Goal: Book appointment/travel/reservation

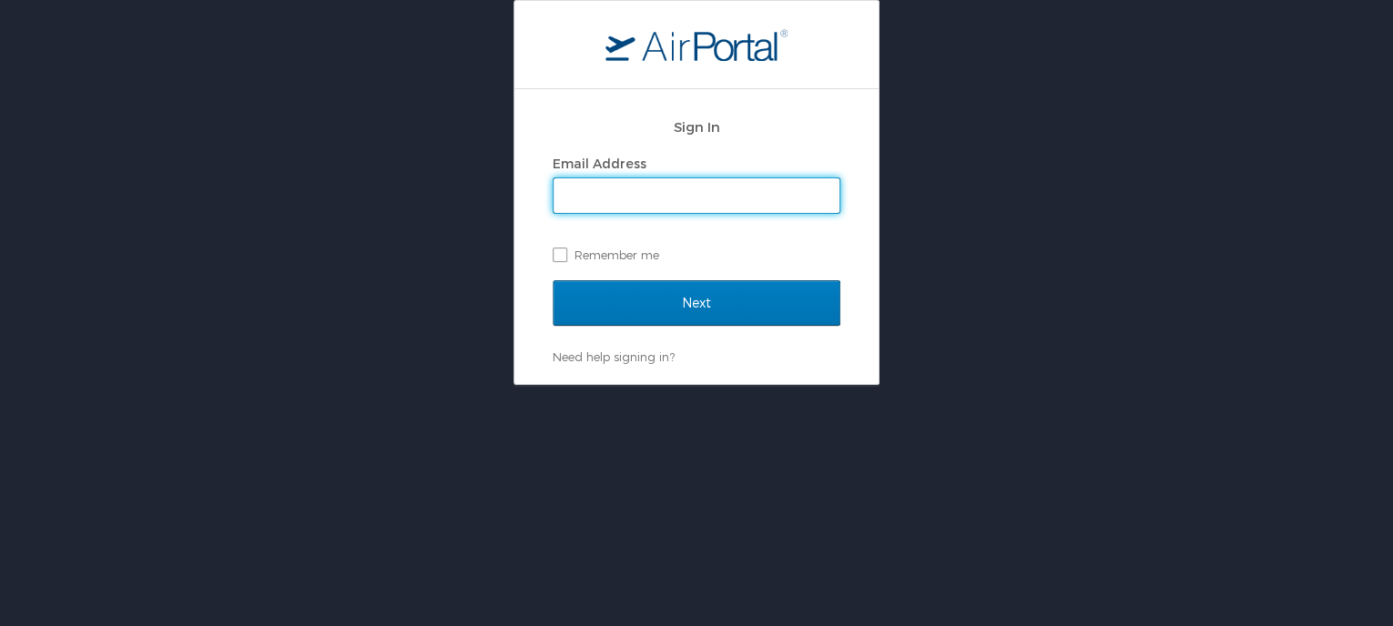
type input "pbonds@troy.edu"
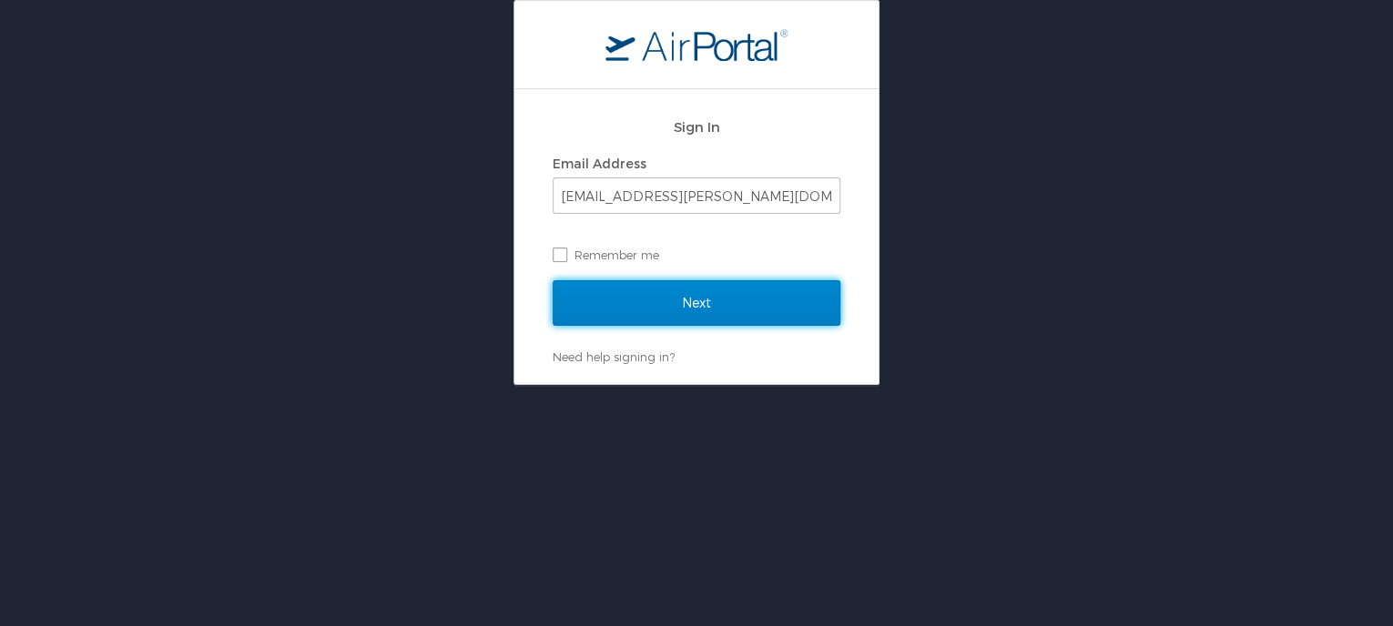
click at [701, 300] on input "Next" at bounding box center [697, 303] width 288 height 46
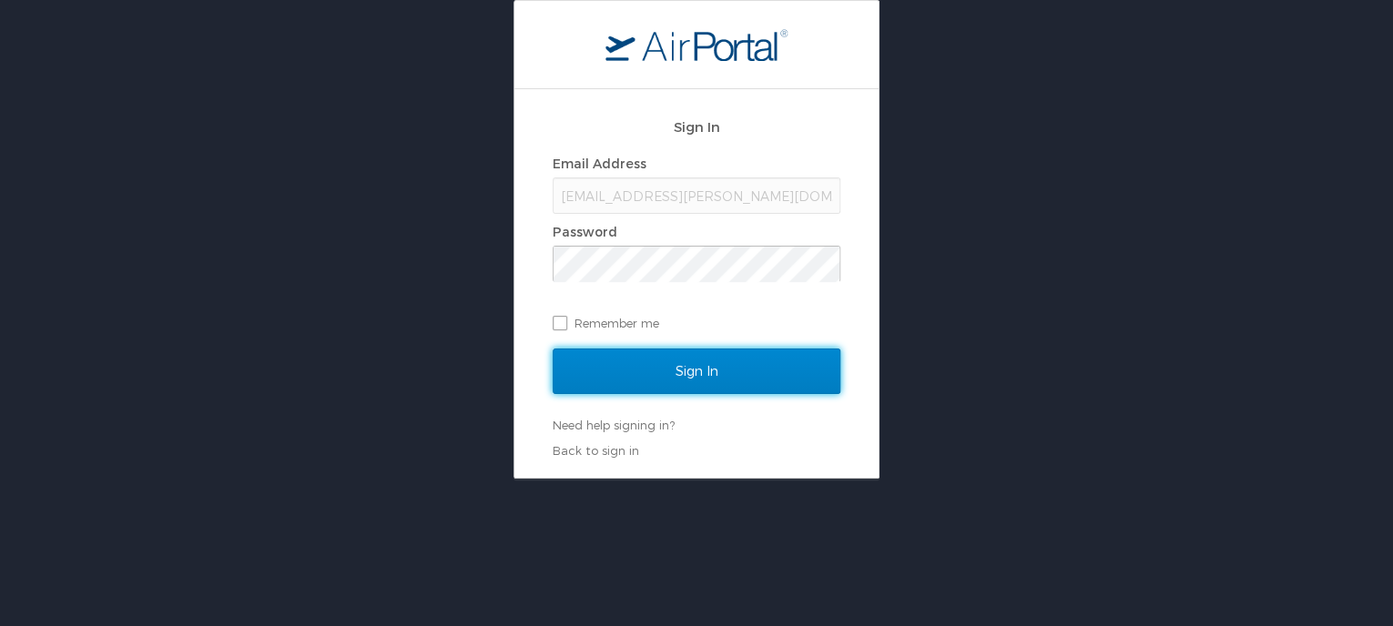
click at [696, 360] on input "Sign In" at bounding box center [697, 372] width 288 height 46
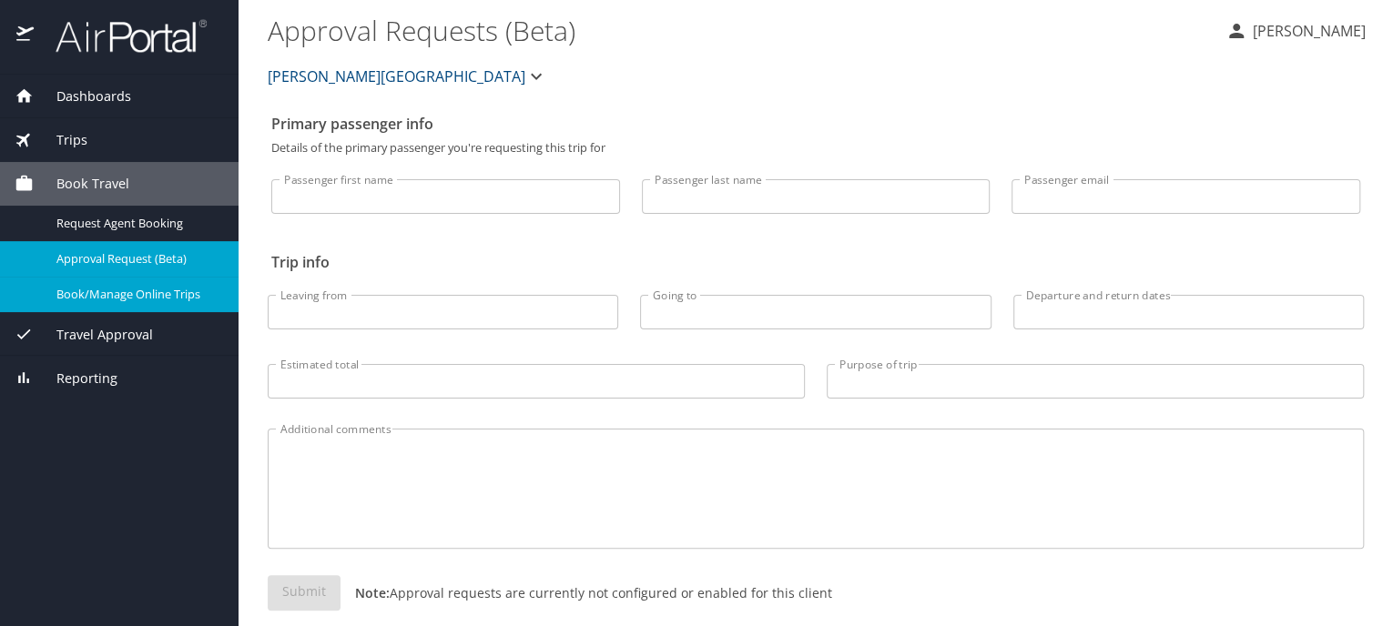
click at [112, 290] on span "Book/Manage Online Trips" at bounding box center [136, 294] width 160 height 17
click at [499, 201] on input "Passenger first name" at bounding box center [445, 196] width 349 height 35
type input "[PERSON_NAME]"
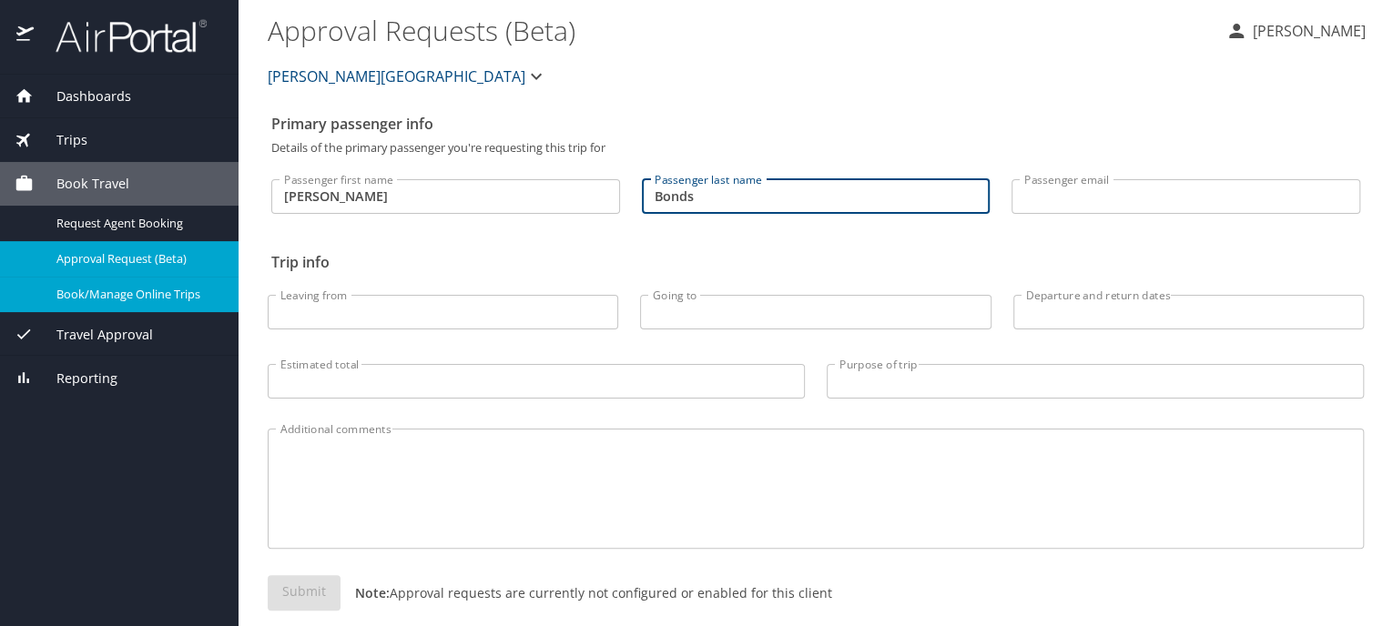
type input "Bonds"
click at [1058, 203] on input "Passenger email" at bounding box center [1186, 196] width 349 height 35
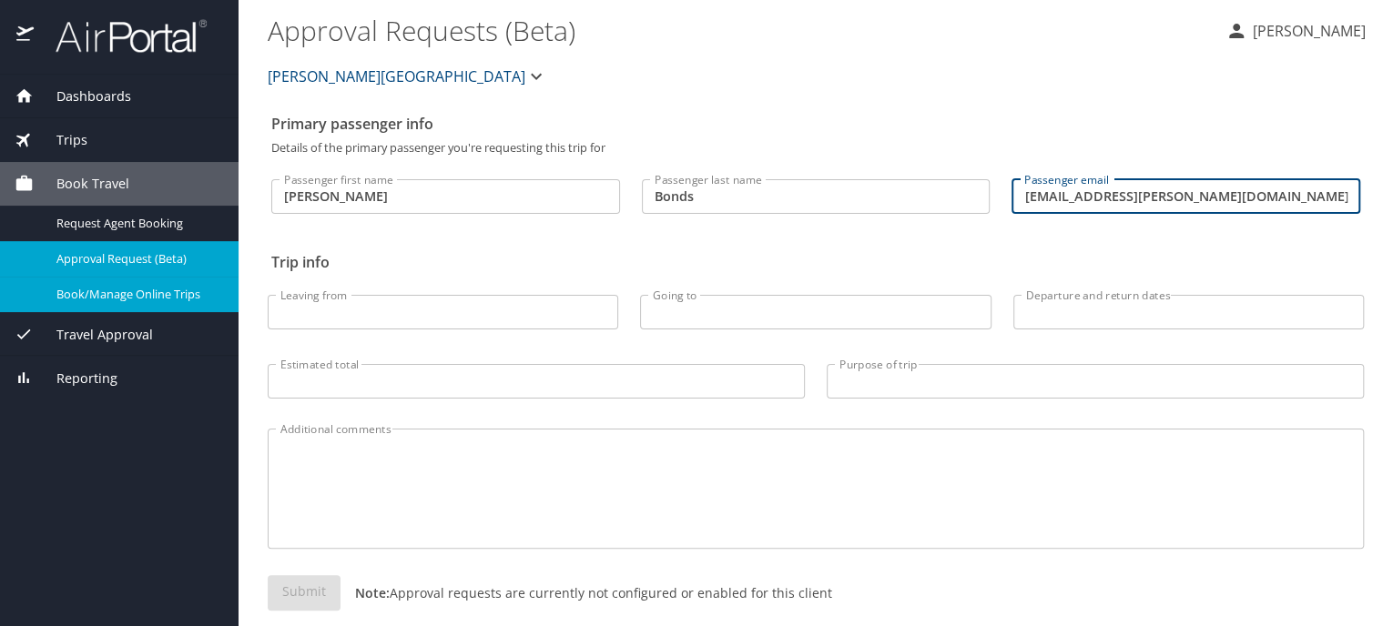
type input "[EMAIL_ADDRESS][PERSON_NAME][DOMAIN_NAME]"
click at [459, 316] on input "Leaving from" at bounding box center [443, 312] width 351 height 35
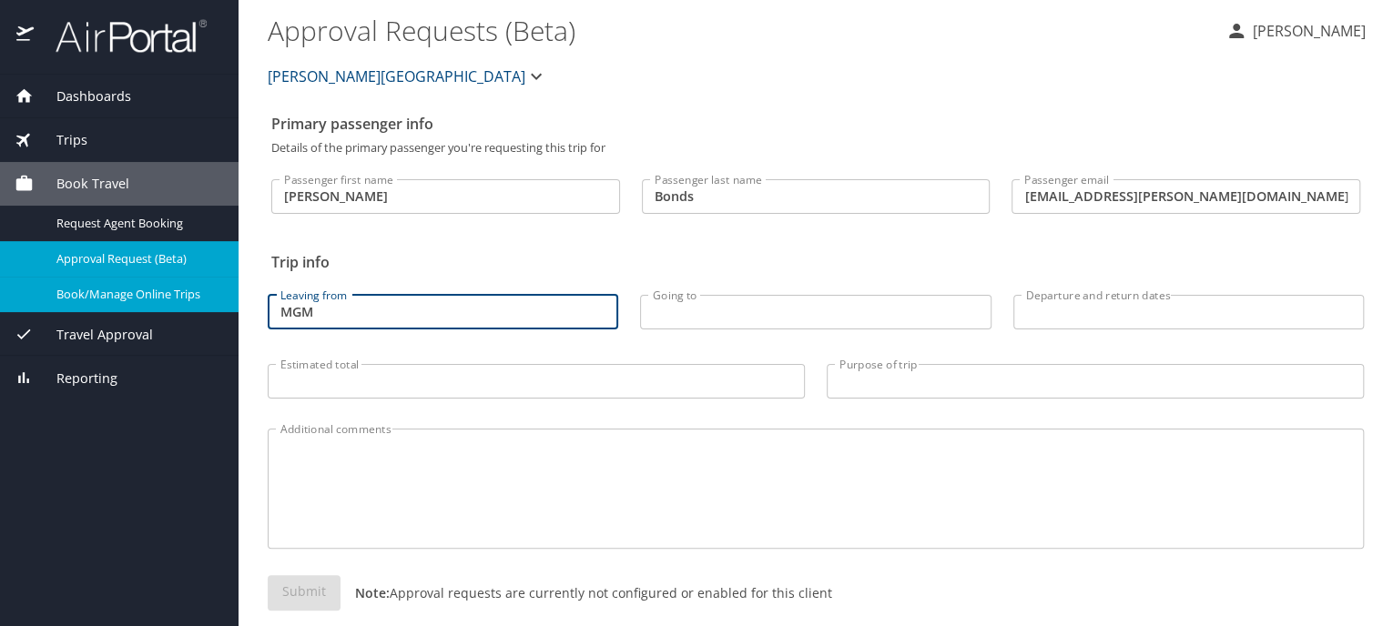
type input "MGM"
click at [696, 323] on input "Going to" at bounding box center [815, 312] width 351 height 35
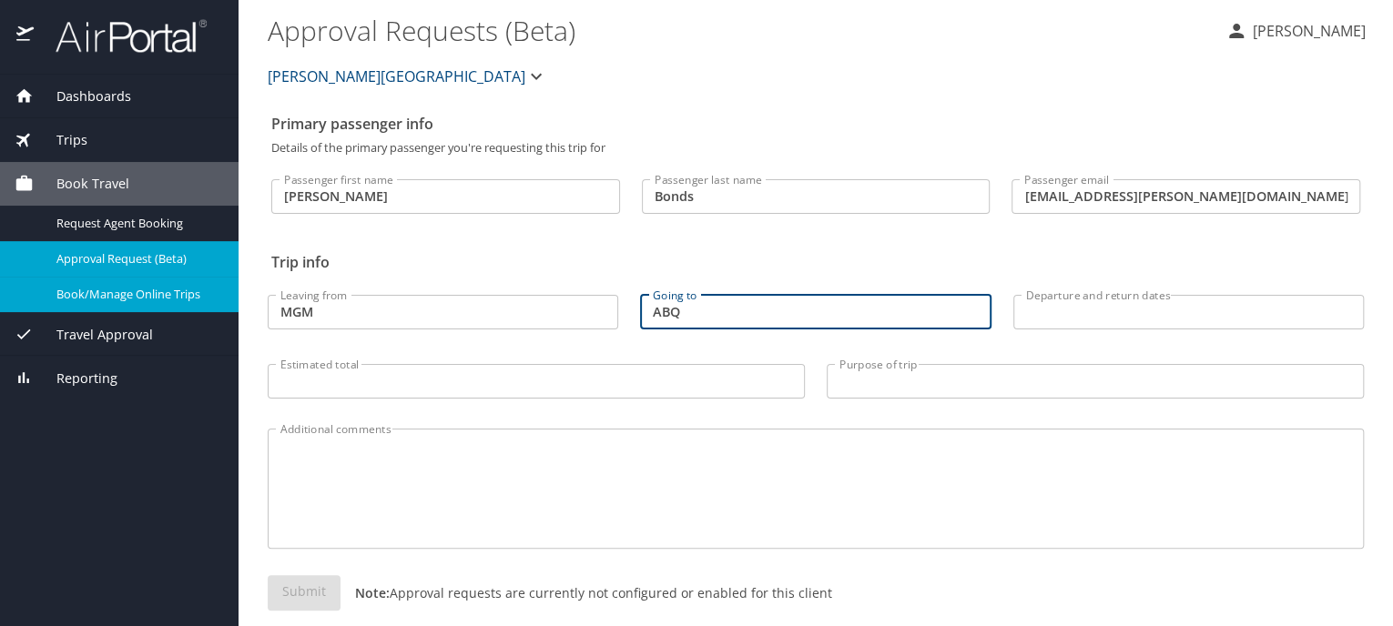
type input "ABQ"
click at [1056, 305] on input "Departure and return dates" at bounding box center [1188, 312] width 351 height 35
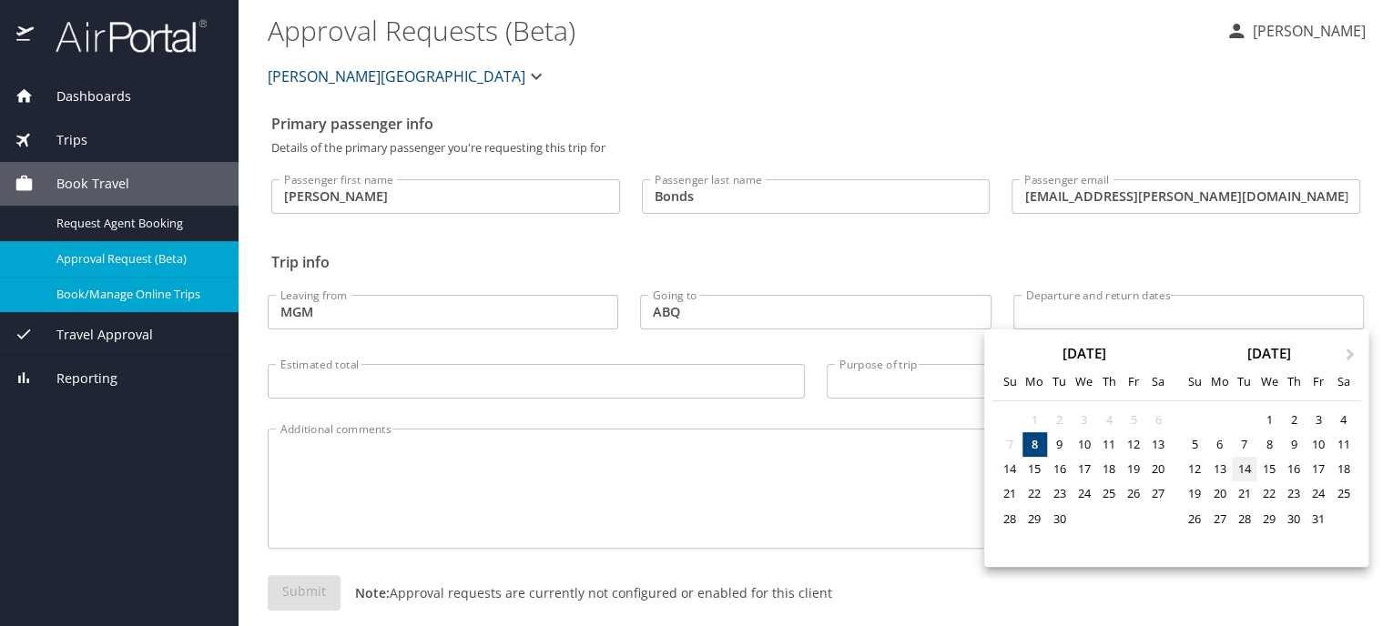
click at [1249, 470] on div "14" at bounding box center [1244, 469] width 25 height 25
click at [1247, 469] on div "14" at bounding box center [1244, 469] width 25 height 25
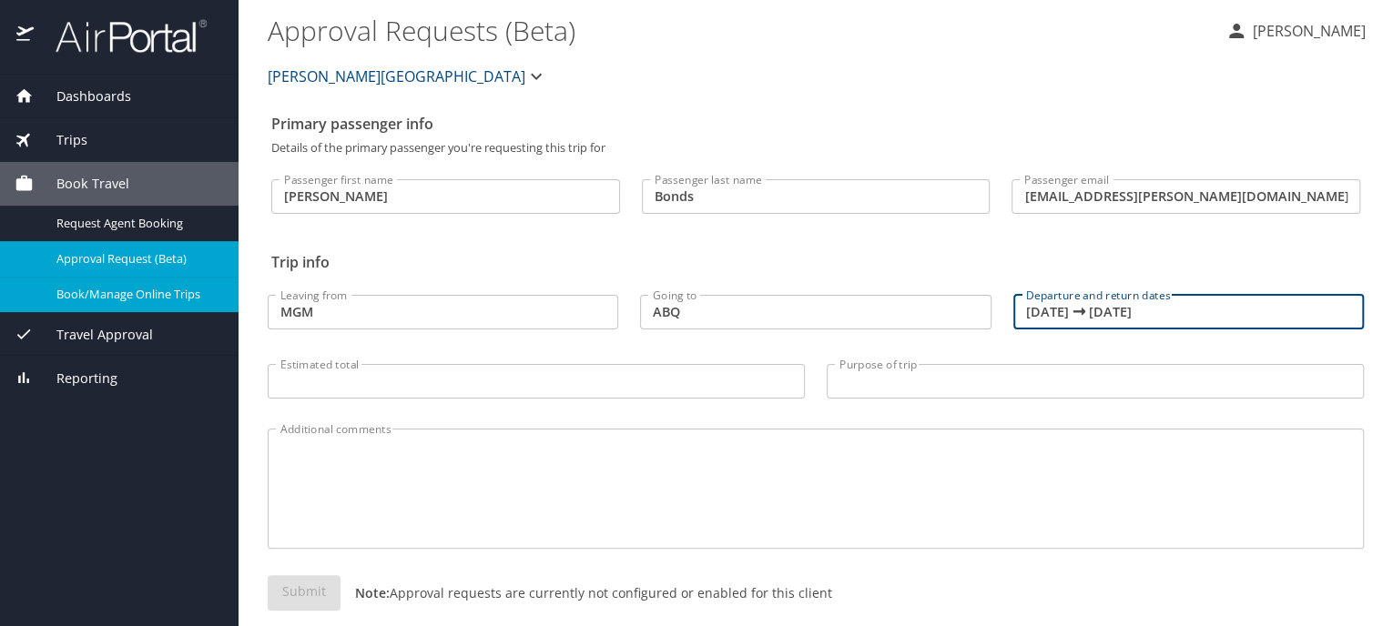
click at [1141, 320] on input "[DATE] 🠦 [DATE]" at bounding box center [1188, 312] width 351 height 35
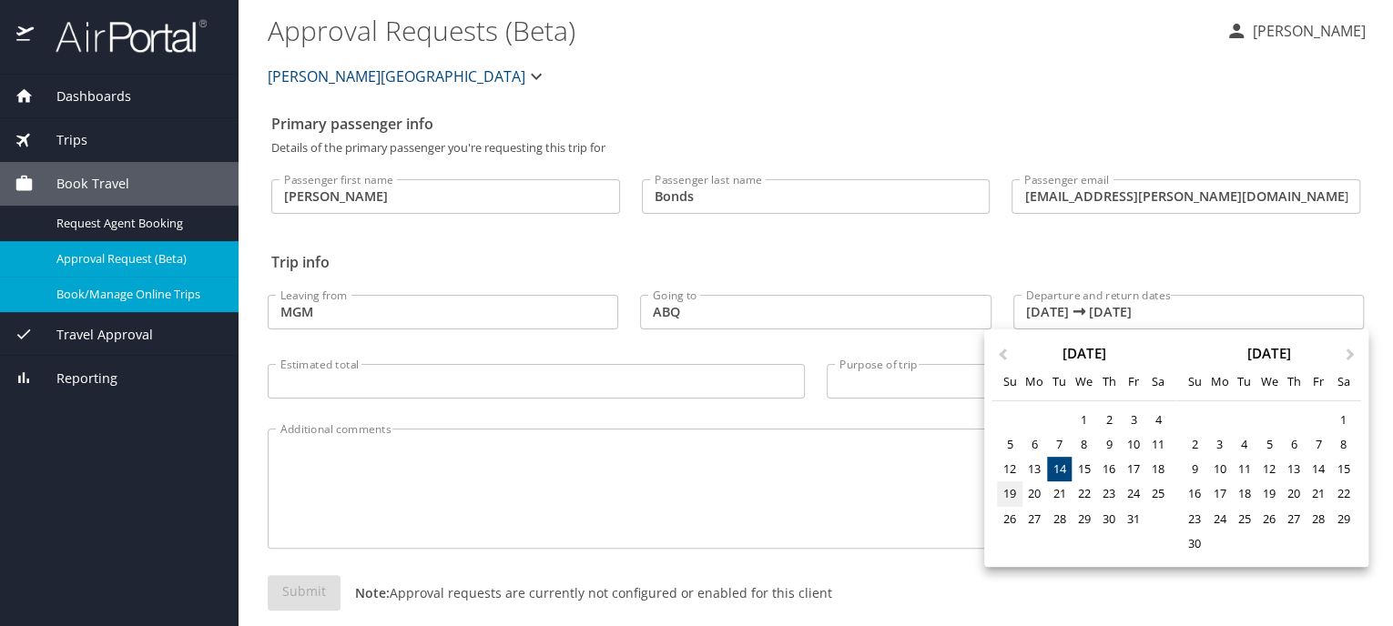
click at [1012, 496] on div "19" at bounding box center [1009, 494] width 25 height 25
click at [1066, 473] on div "14" at bounding box center [1059, 469] width 25 height 25
click at [1011, 497] on div "19" at bounding box center [1009, 494] width 25 height 25
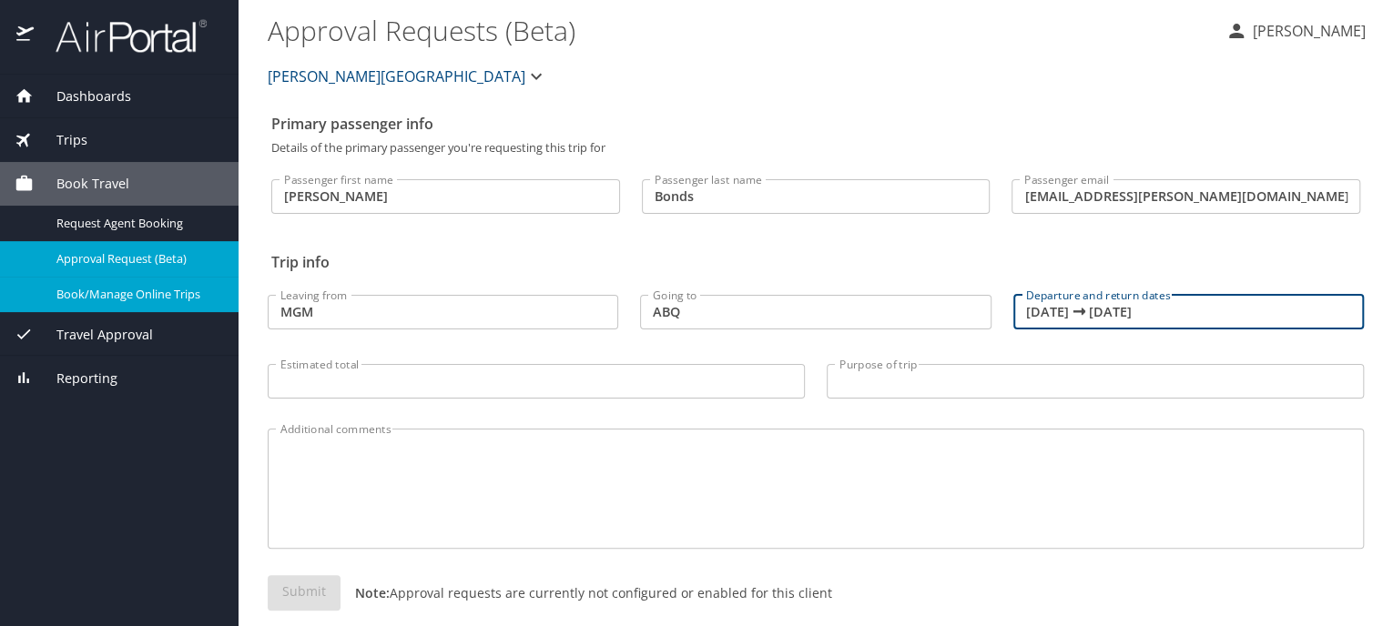
type input "[DATE] 🠦 [DATE]"
click at [882, 392] on input "Purpose of trip" at bounding box center [1095, 381] width 537 height 35
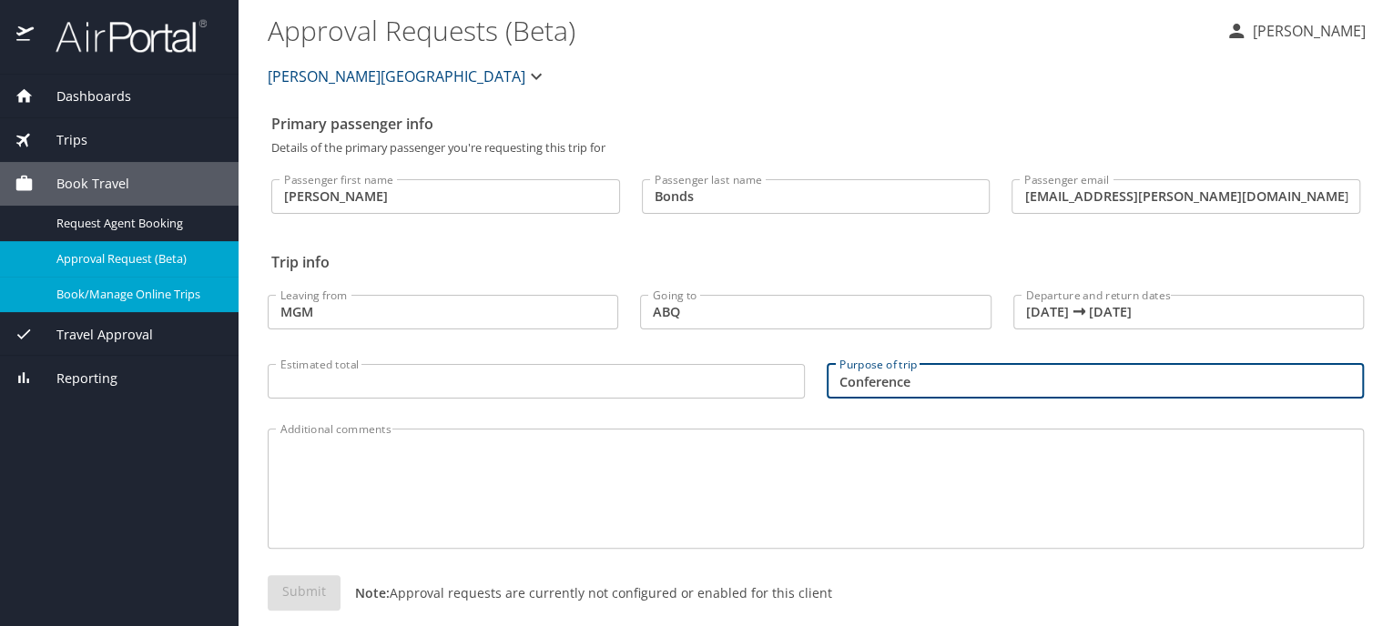
type input "Conference"
click at [894, 549] on div "Additional comments" at bounding box center [816, 489] width 1096 height 120
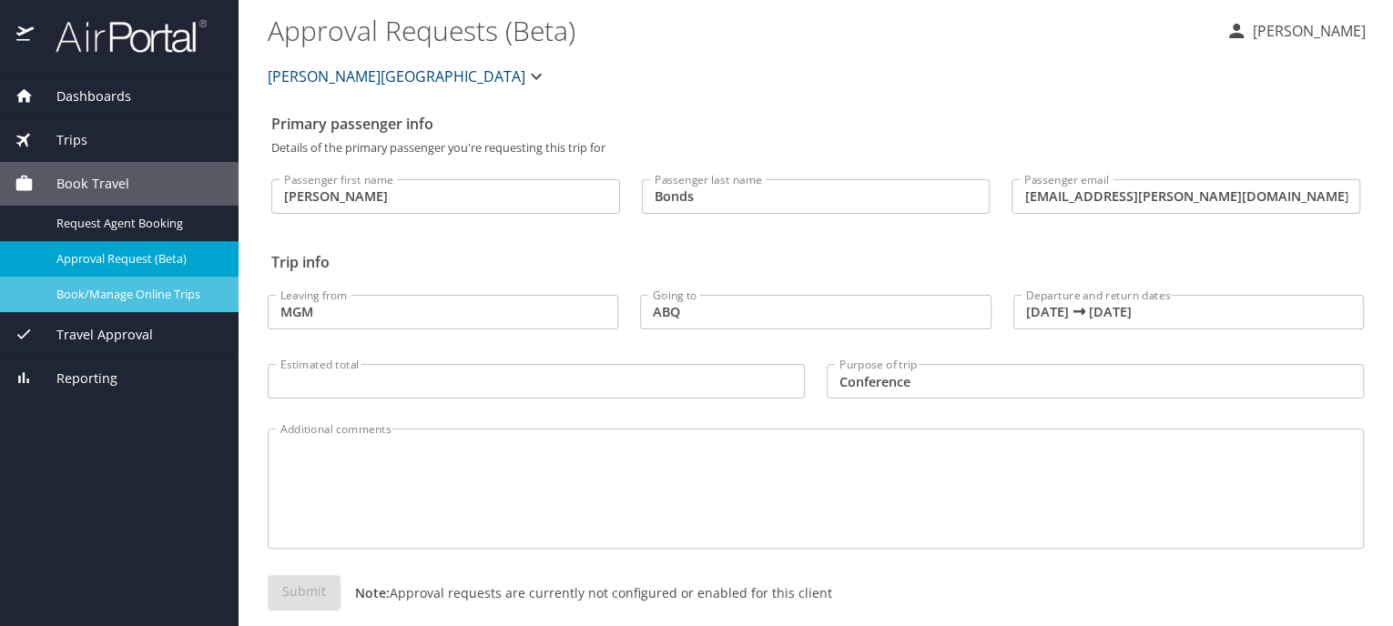
click at [134, 299] on span "Book/Manage Online Trips" at bounding box center [136, 294] width 160 height 17
